Goal: Transaction & Acquisition: Purchase product/service

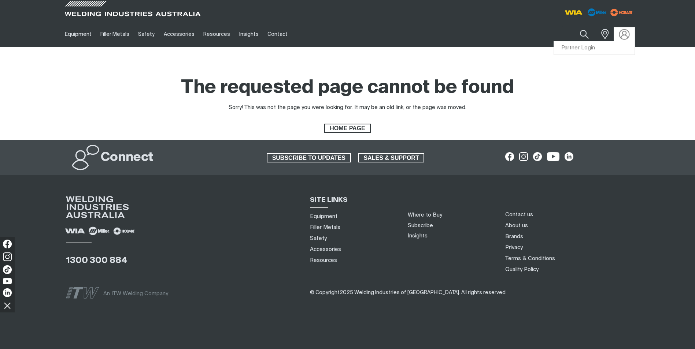
click at [621, 35] on img at bounding box center [624, 34] width 11 height 11
click at [596, 47] on link "Partner Login" at bounding box center [594, 48] width 81 height 14
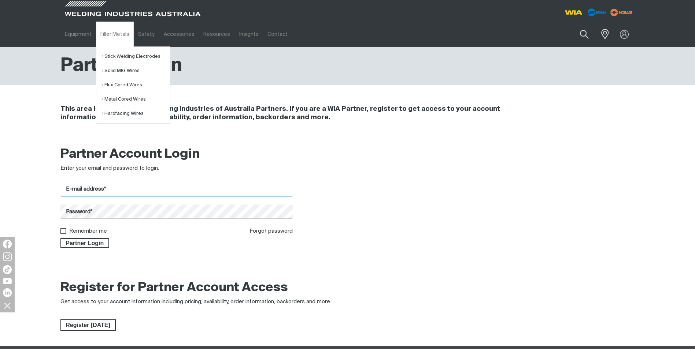
type input "[PERSON_NAME][EMAIL_ADDRESS][DOMAIN_NAME]"
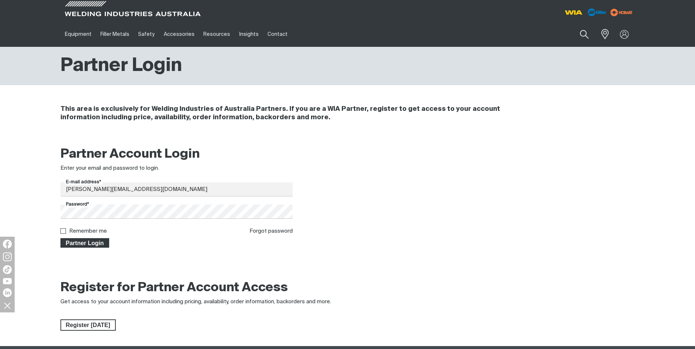
click at [94, 240] on span "Partner Login" at bounding box center [85, 243] width 48 height 10
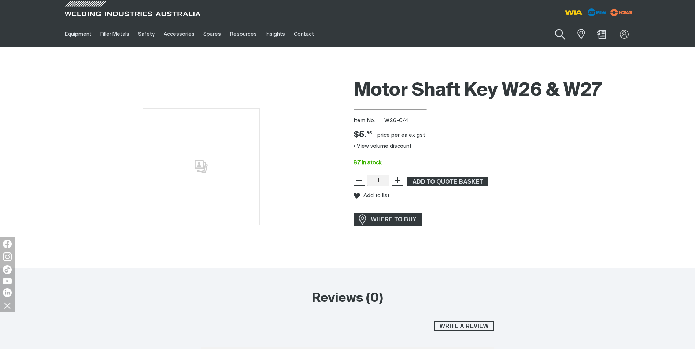
click at [561, 33] on button "Search products" at bounding box center [560, 34] width 30 height 21
paste input "Wire Feeder Mother Board PCB"
click at [548, 26] on button "Search products" at bounding box center [560, 34] width 25 height 17
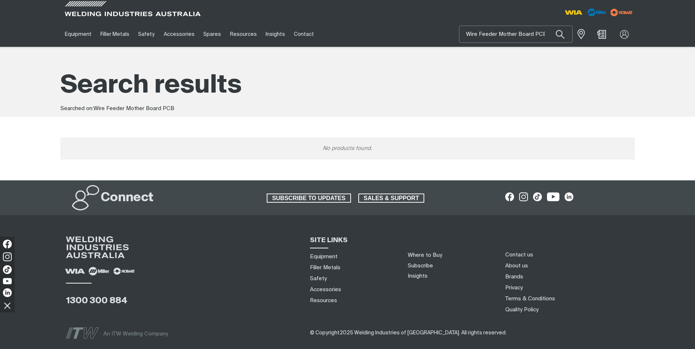
drag, startPoint x: 543, startPoint y: 33, endPoint x: 340, endPoint y: 25, distance: 203.1
click at [340, 25] on div "Equipment Stick Welders TIG Welders MIG Welders Multi-Process Welders Engine Dr…" at bounding box center [347, 34] width 574 height 25
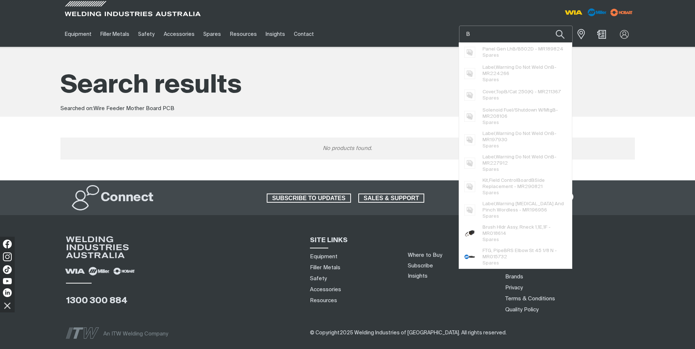
click at [476, 30] on input "B" at bounding box center [515, 34] width 113 height 16
type input "B"
type input "cp62"
click at [548, 26] on button "Search products" at bounding box center [560, 34] width 25 height 17
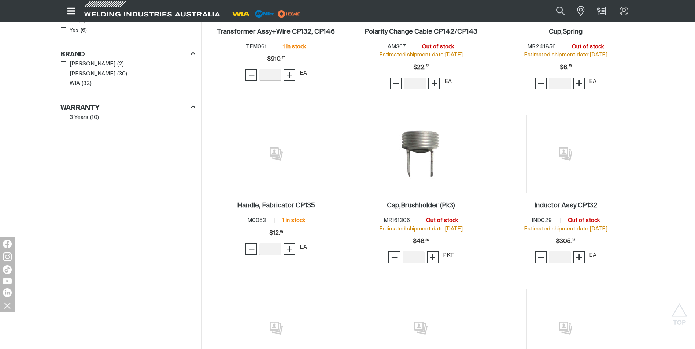
scroll to position [513, 0]
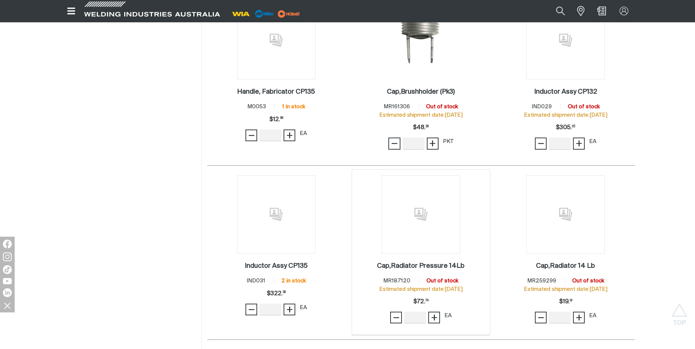
scroll to position [513, 0]
